Goal: Check status: Check status

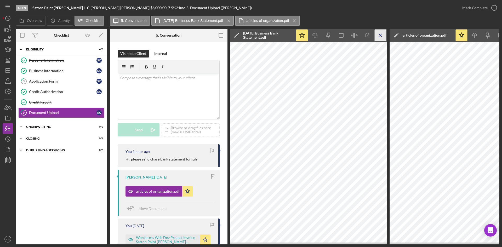
click at [379, 35] on icon "Icon/Menu Close" at bounding box center [381, 36] width 12 height 12
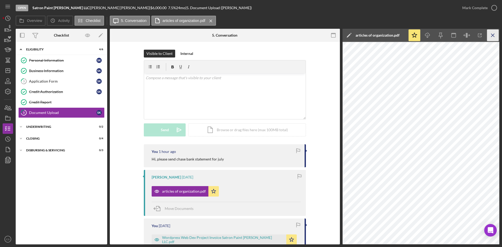
click at [489, 31] on icon "Icon/Menu Close" at bounding box center [493, 36] width 12 height 12
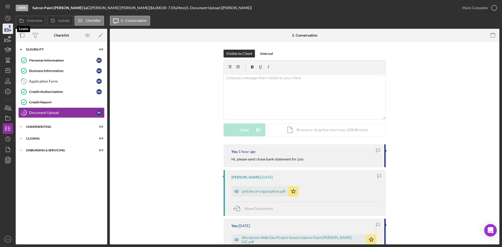
click at [6, 26] on icon "button" at bounding box center [7, 28] width 13 height 13
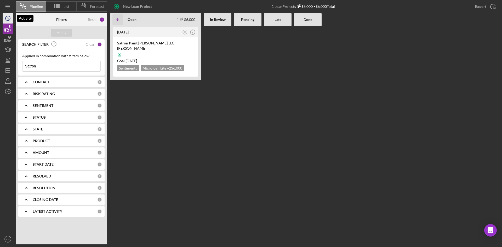
click at [8, 21] on icon "Icon/History" at bounding box center [7, 18] width 13 height 13
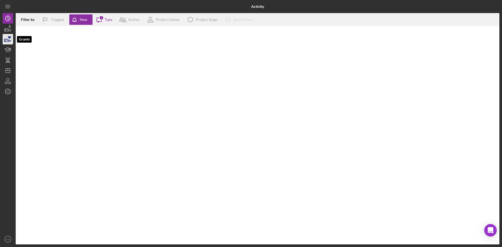
click at [9, 34] on icon "button" at bounding box center [7, 39] width 13 height 13
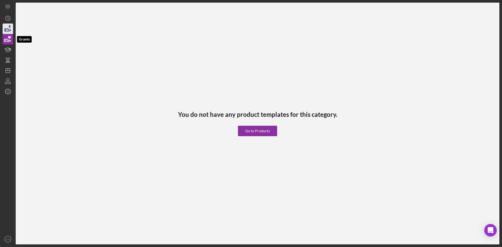
click at [8, 30] on icon "button" at bounding box center [7, 30] width 5 height 3
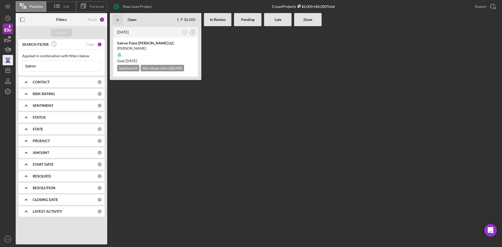
drag, startPoint x: 72, startPoint y: 66, endPoint x: 8, endPoint y: 64, distance: 63.3
click at [8, 64] on div "Pipeline List Forecast New Loan Project 1 Loan Projects $6,000 • $6,000 Total E…" at bounding box center [251, 122] width 497 height 244
drag, startPoint x: 78, startPoint y: 62, endPoint x: 82, endPoint y: 65, distance: 5.1
click at [78, 62] on input at bounding box center [61, 66] width 78 height 10
click at [70, 64] on input at bounding box center [61, 66] width 78 height 10
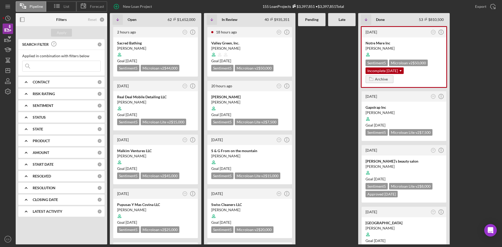
click at [77, 55] on div "Applied in combination with filters below" at bounding box center [61, 56] width 78 height 4
click at [38, 68] on input at bounding box center [61, 66] width 78 height 10
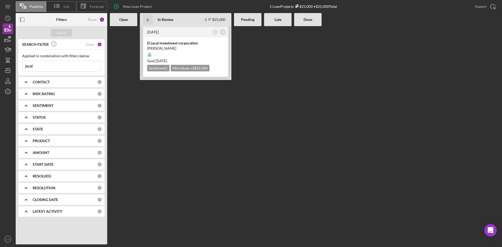
type input "jacal"
click at [163, 47] on div "[PERSON_NAME]" at bounding box center [185, 48] width 77 height 5
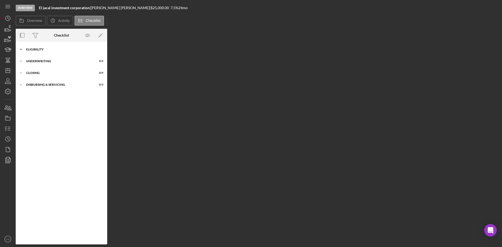
click at [41, 47] on div "Icon/Expander Eligibility 6 / 6" at bounding box center [62, 49] width 92 height 10
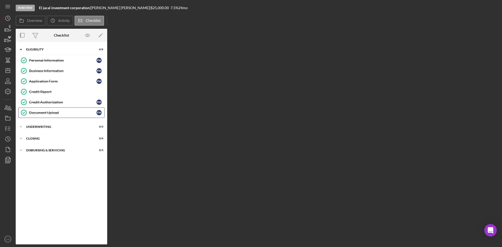
click at [48, 112] on div "Document Upload" at bounding box center [62, 113] width 67 height 4
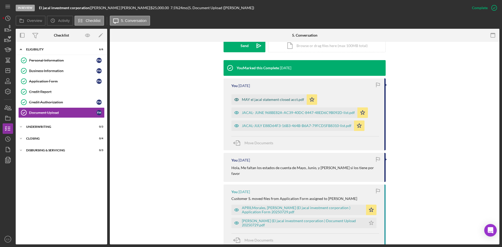
scroll to position [131, 0]
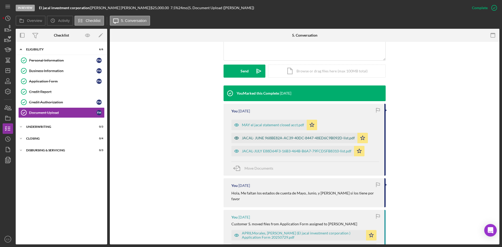
click at [265, 137] on div "JACAL- JUNE 968BE82A-AC39-40DC-8447-48ED6C9B092D-list.pdf" at bounding box center [298, 138] width 113 height 4
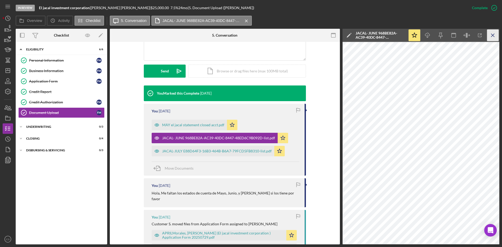
click at [494, 36] on icon "Icon/Menu Close" at bounding box center [493, 36] width 12 height 12
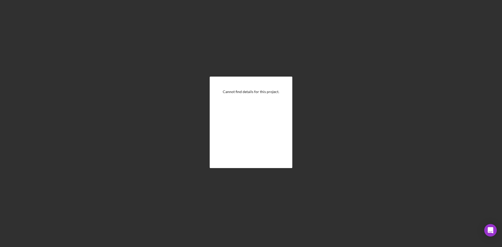
click at [281, 53] on div "Cannot find details for this project." at bounding box center [251, 122] width 497 height 244
